Goal: Find specific page/section: Find specific page/section

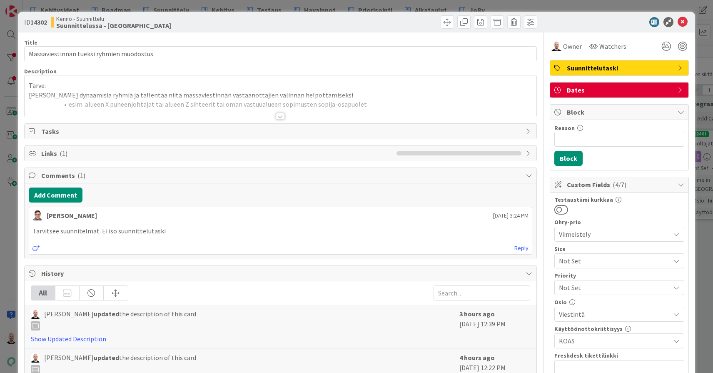
click at [285, 115] on div at bounding box center [280, 112] width 513 height 9
click at [279, 116] on div at bounding box center [280, 116] width 9 height 7
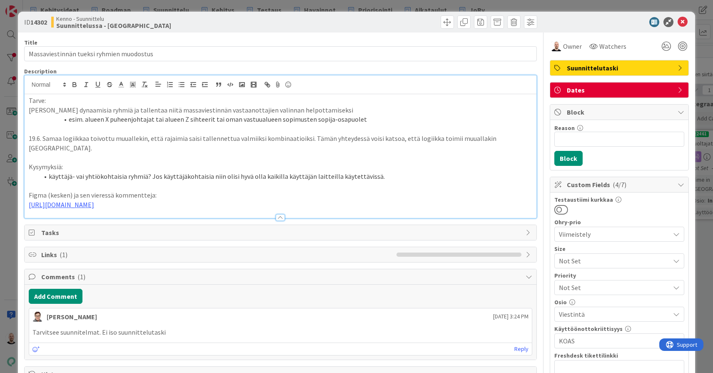
drag, startPoint x: 372, startPoint y: 192, endPoint x: 5, endPoint y: 193, distance: 366.7
click at [5, 193] on div "ID 14302 Kenno - Suunnittelu Suunnittelussa - Rautalangat Title 40 / 128 Massav…" at bounding box center [356, 186] width 713 height 373
paste div
click at [50, 172] on li "käyttäjä- vai yhtiökohtaisia ryhmiä? Jos käyttäjäkohtaisia niin olisi hyvä olla…" at bounding box center [286, 177] width 494 height 10
click at [338, 5] on div "ID 14302 Kenno - Suunnittelu Suunnittelussa - Rautalangat Title 40 / 128 Massav…" at bounding box center [356, 186] width 713 height 373
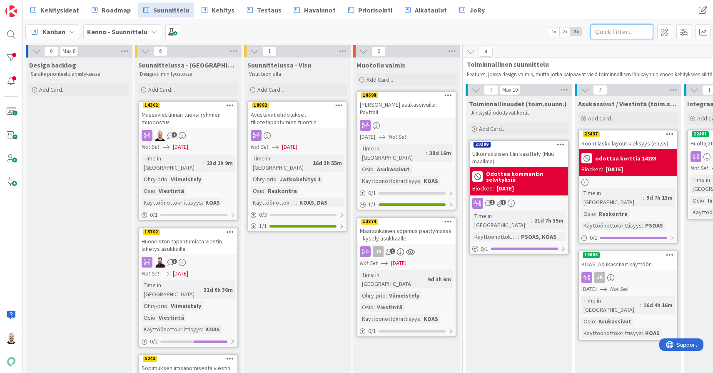
click at [631, 32] on input "text" at bounding box center [622, 31] width 63 height 15
click at [6, 36] on div at bounding box center [11, 34] width 17 height 17
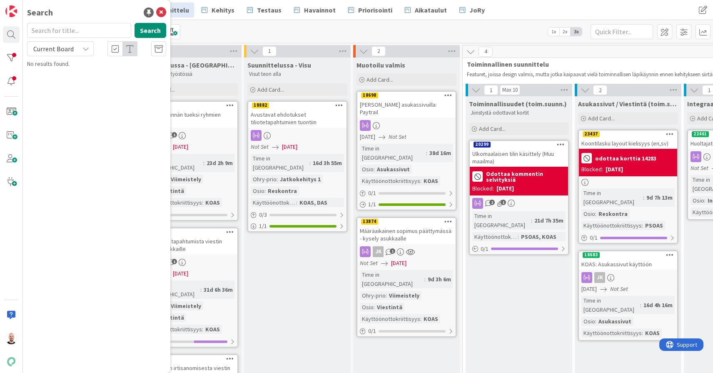
click at [51, 29] on input "text" at bounding box center [79, 30] width 104 height 15
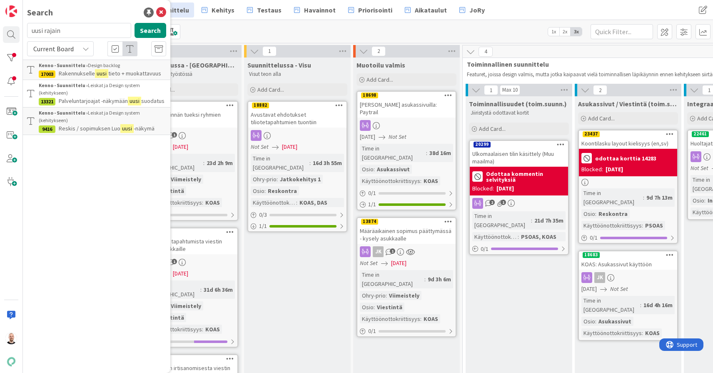
click at [75, 49] on div "Current Board" at bounding box center [60, 48] width 67 height 15
click at [72, 80] on span "All Boards" at bounding box center [75, 83] width 87 height 13
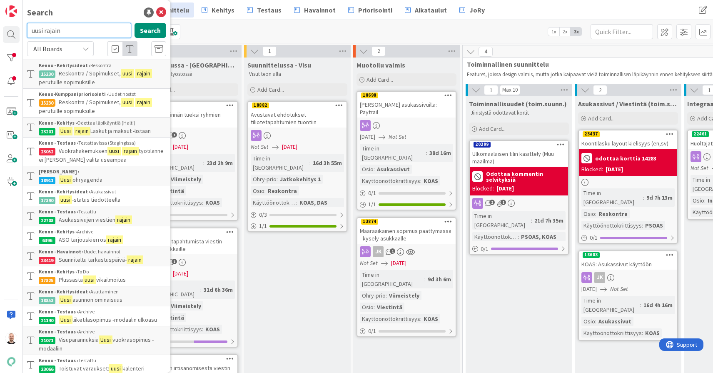
click at [53, 29] on input "uusi rajain" at bounding box center [79, 30] width 104 height 15
type input "uusi hakemukset"
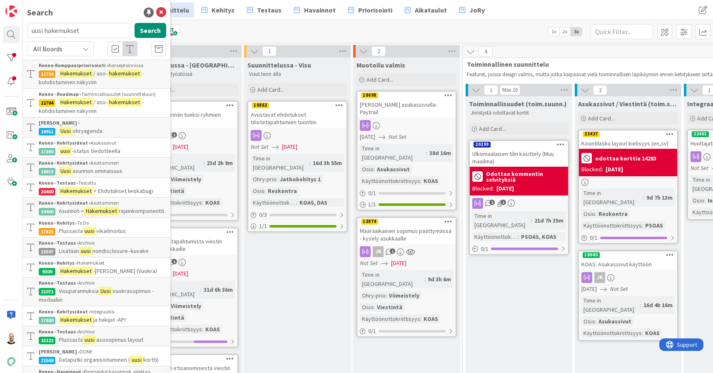
click at [100, 101] on span "/ aso-" at bounding box center [100, 102] width 14 height 8
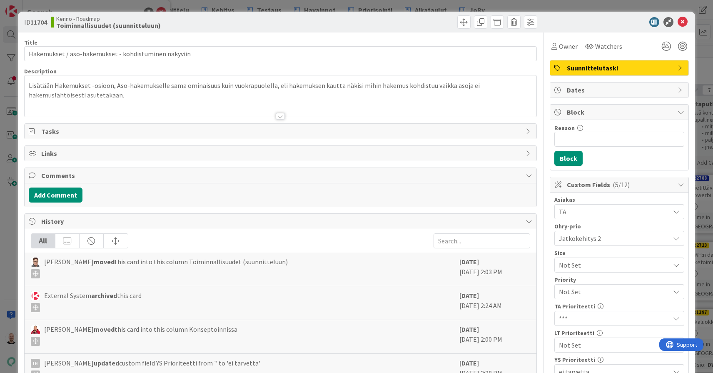
click at [280, 115] on div at bounding box center [280, 116] width 9 height 7
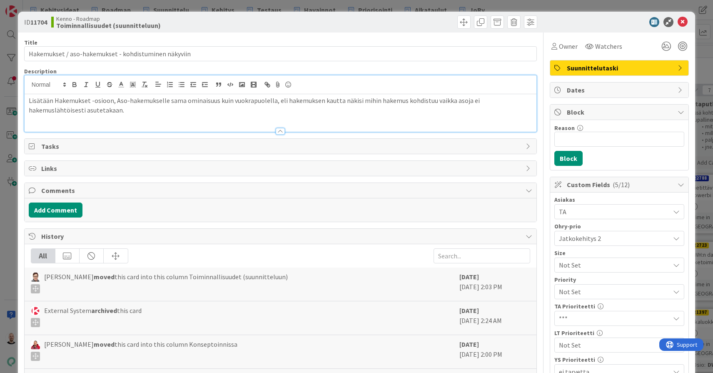
click at [299, 3] on div "ID 11704 Kenno - Roadmap Toiminnallisuudet (suunnitteluun) Title 52 / 128 Hakem…" at bounding box center [356, 186] width 713 height 373
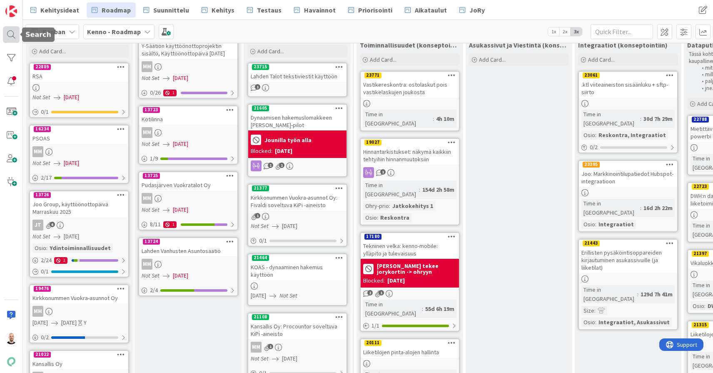
click at [18, 33] on div at bounding box center [11, 34] width 17 height 17
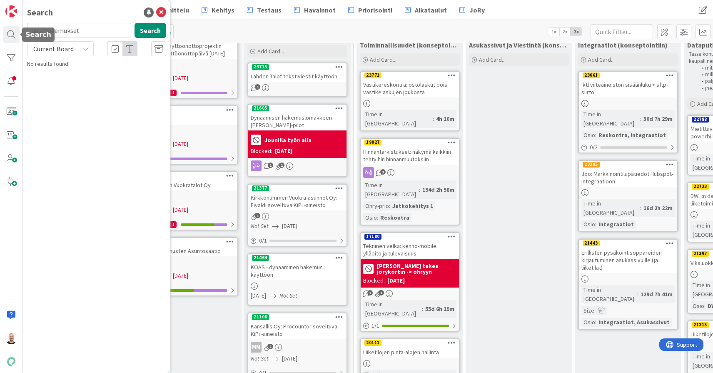
click at [70, 23] on div "Search uusi hakemukset Search Current Board No results found." at bounding box center [97, 186] width 148 height 373
click at [70, 30] on input "uusi hakemukset" at bounding box center [79, 30] width 104 height 15
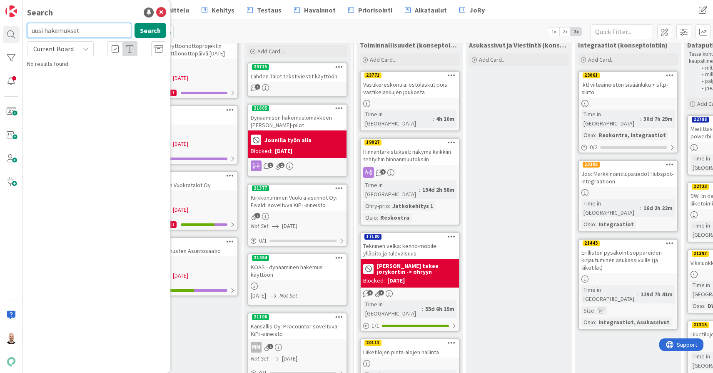
paste input "21263"
type input "21263"
click at [80, 51] on div "Current Board" at bounding box center [60, 48] width 67 height 15
click at [78, 84] on span "All Boards" at bounding box center [75, 83] width 87 height 13
click at [152, 28] on button "Search" at bounding box center [151, 30] width 32 height 15
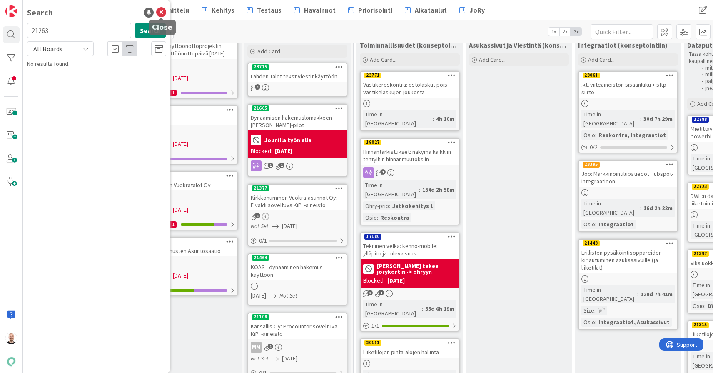
click at [163, 11] on icon at bounding box center [161, 13] width 10 height 10
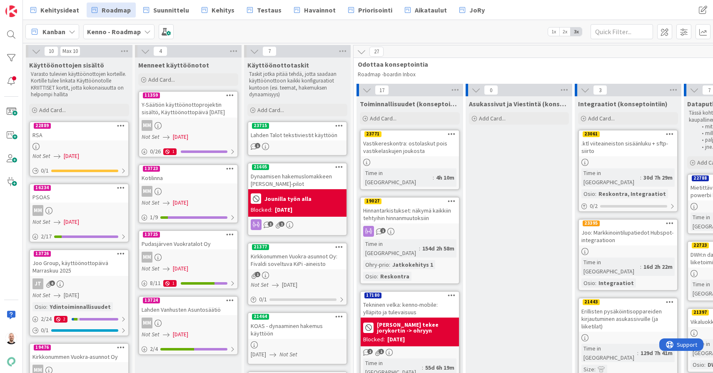
click at [206, 23] on div "Kanban Kenno - Roadmap 1x 2x 3x" at bounding box center [368, 31] width 690 height 23
click at [13, 34] on div at bounding box center [11, 34] width 17 height 17
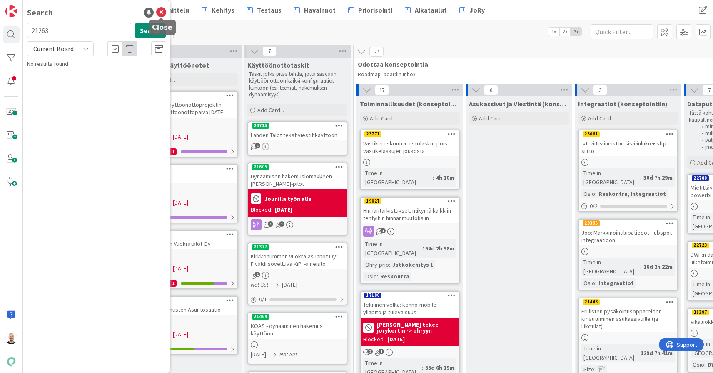
click at [164, 11] on icon at bounding box center [161, 13] width 10 height 10
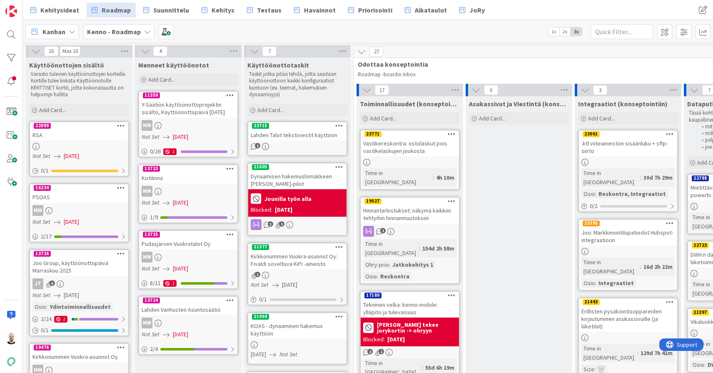
click at [203, 28] on div "Kanban Kenno - Roadmap 1x 2x 3x" at bounding box center [368, 31] width 690 height 23
click at [10, 33] on div at bounding box center [11, 34] width 17 height 17
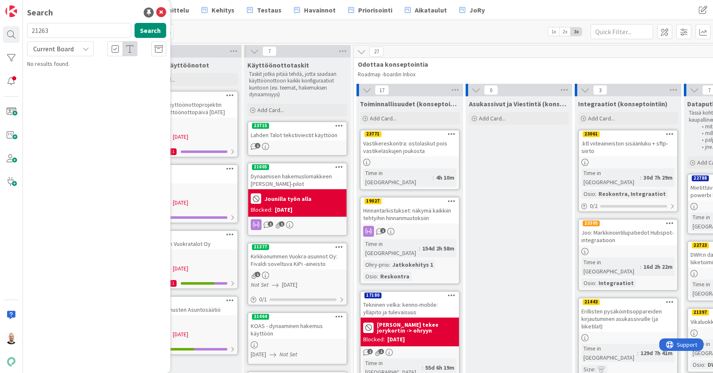
click at [55, 33] on input "21263" at bounding box center [79, 30] width 104 height 15
click at [71, 50] on span "Current Board" at bounding box center [53, 49] width 40 height 8
click at [68, 83] on span "All Boards" at bounding box center [75, 83] width 87 height 13
click at [155, 28] on button "Search" at bounding box center [151, 30] width 32 height 15
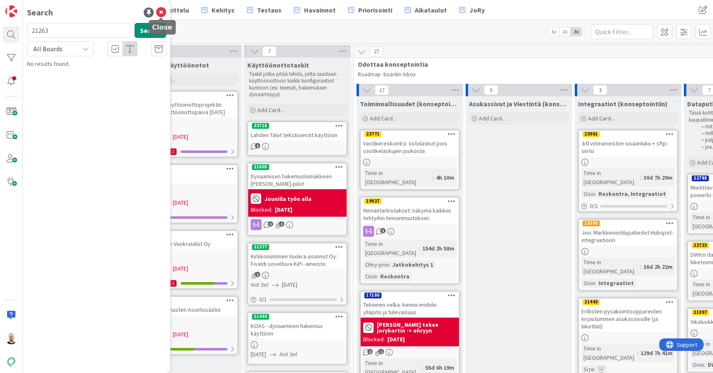
click at [163, 10] on icon at bounding box center [161, 13] width 10 height 10
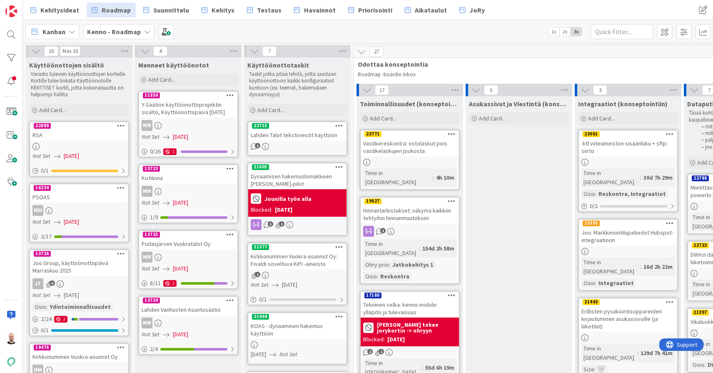
click at [198, 30] on div "Kanban Kenno - Roadmap 1x 2x 3x" at bounding box center [368, 31] width 690 height 23
click at [340, 123] on icon at bounding box center [339, 126] width 8 height 6
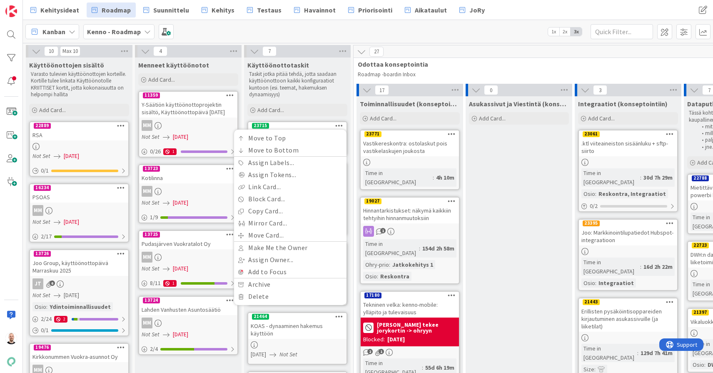
click at [387, 40] on div "Kanban Kenno - Roadmap 1x 2x 3x" at bounding box center [368, 31] width 690 height 23
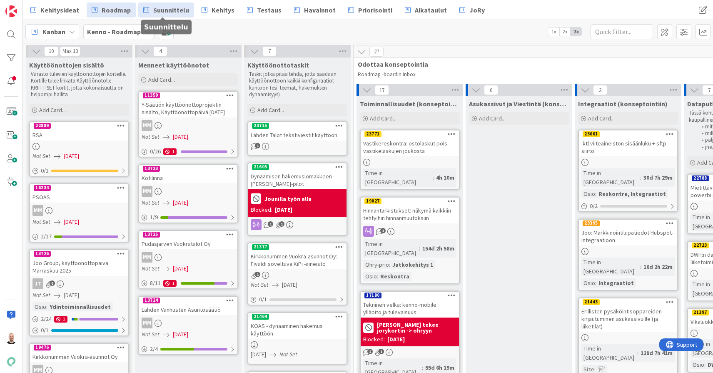
click at [171, 7] on span "Suunnittelu" at bounding box center [171, 10] width 36 height 10
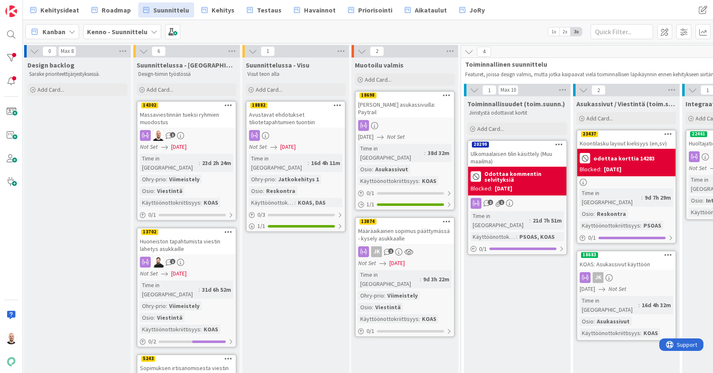
scroll to position [0, 2]
